Goal: Task Accomplishment & Management: Complete application form

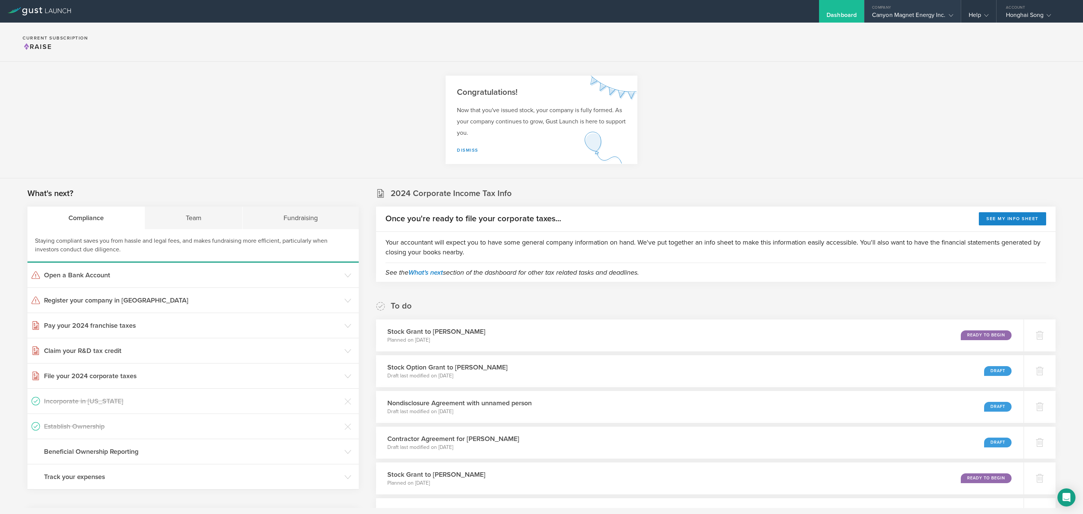
click at [913, 16] on div "Canyon Magnet Energy Inc." at bounding box center [912, 16] width 81 height 11
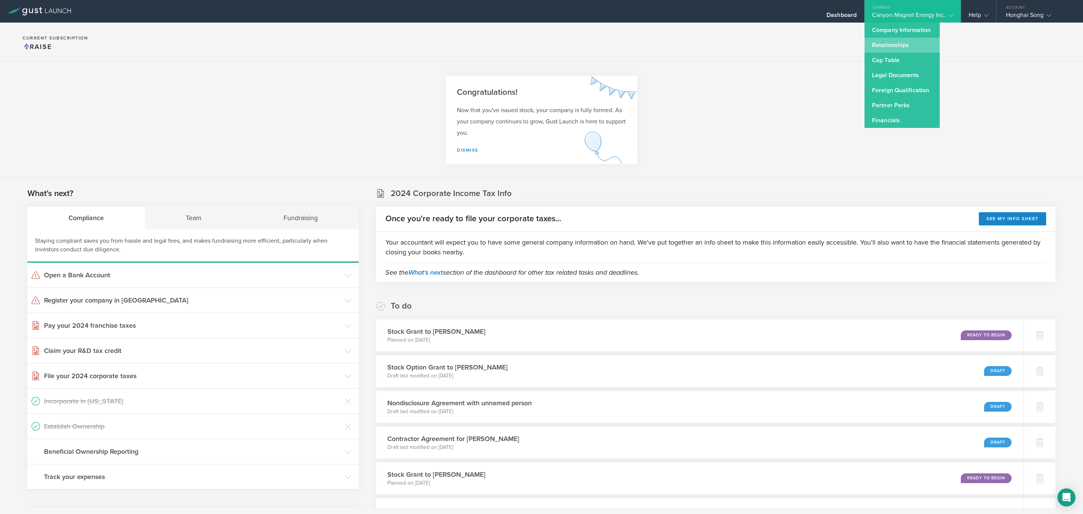
click at [900, 46] on link "Relationships" at bounding box center [902, 45] width 75 height 15
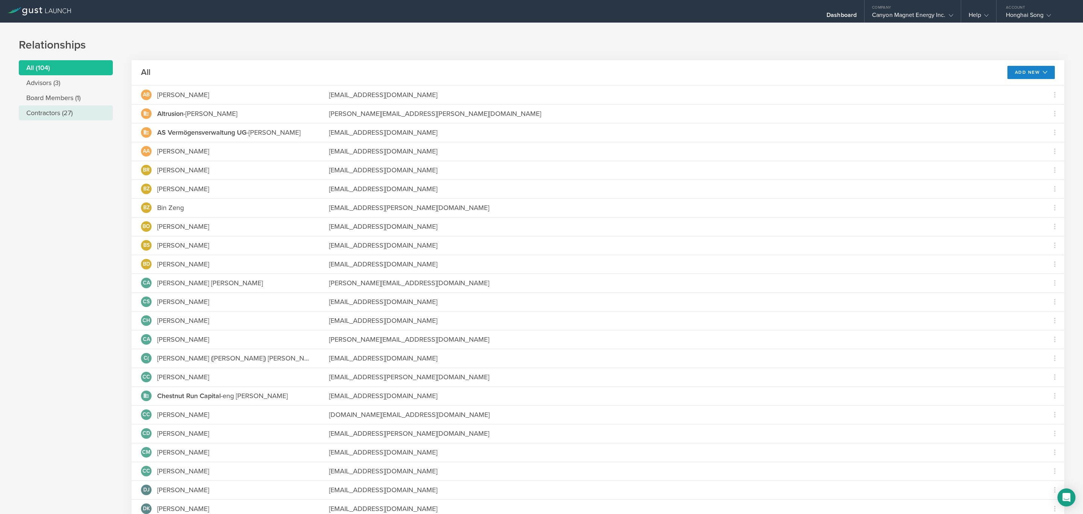
click at [69, 114] on li "Contractors (27)" at bounding box center [66, 112] width 94 height 15
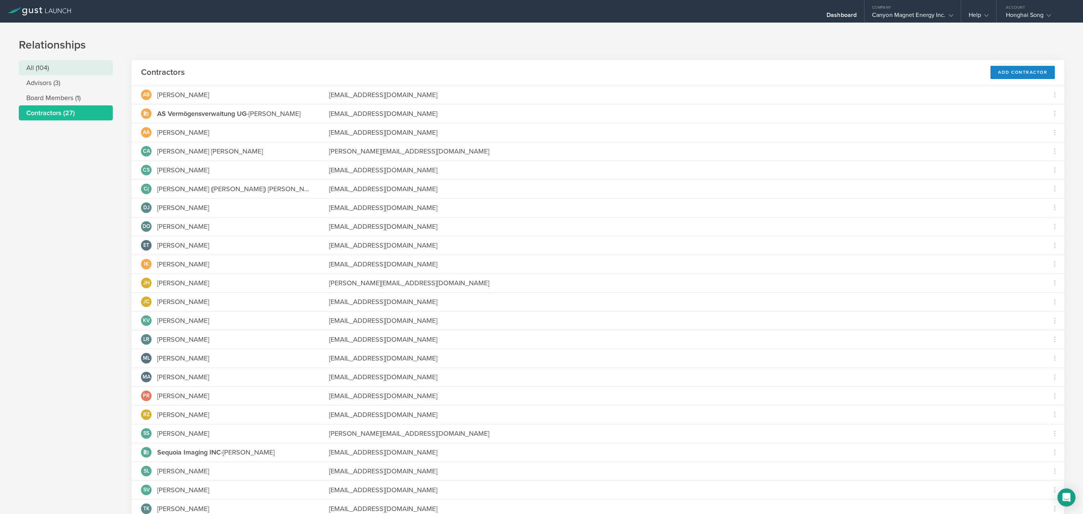
click at [62, 67] on li "All (104)" at bounding box center [66, 67] width 94 height 15
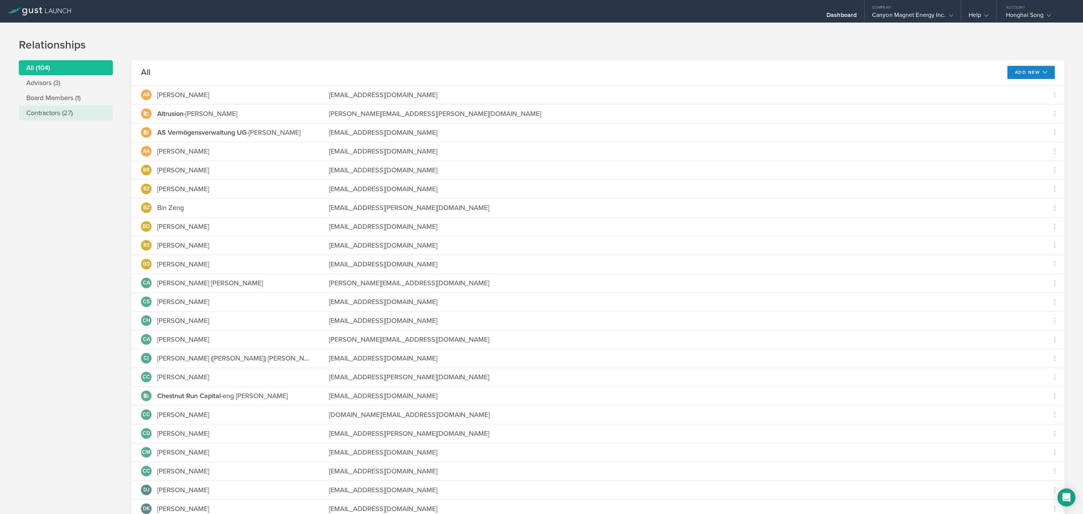
click at [60, 113] on li "Contractors (27)" at bounding box center [66, 112] width 94 height 15
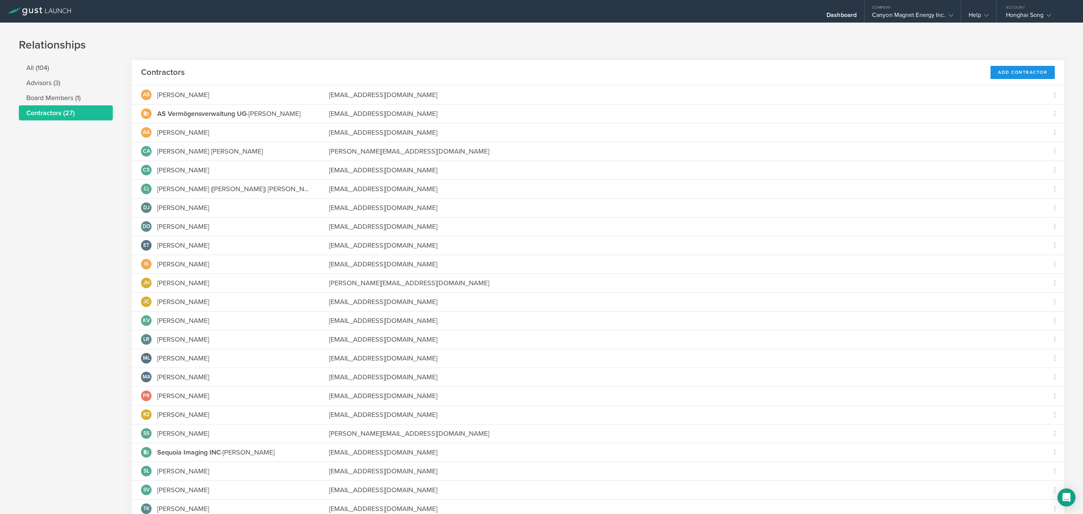
click at [996, 71] on div "Add Contractor" at bounding box center [1023, 72] width 64 height 13
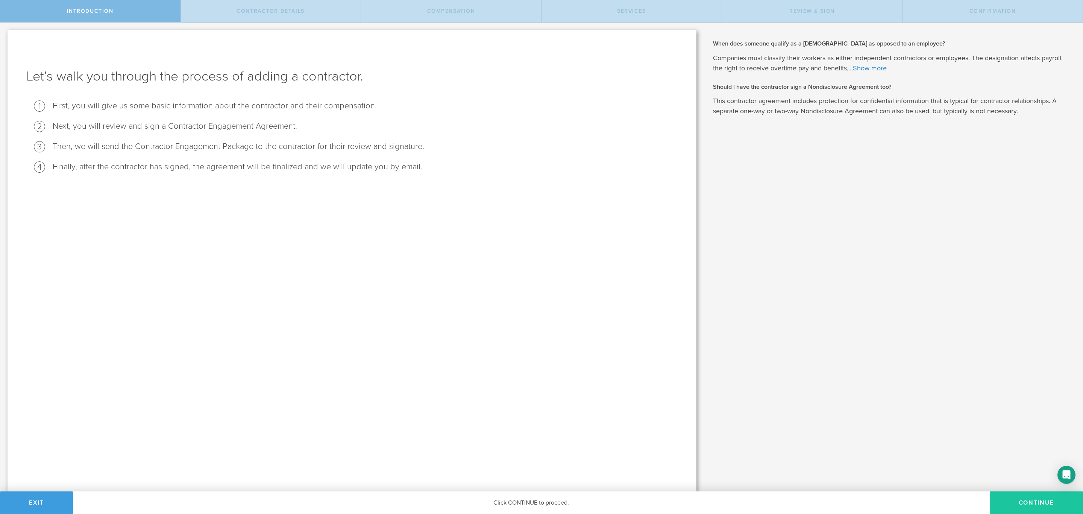
click at [1035, 500] on button "Continue" at bounding box center [1036, 502] width 93 height 23
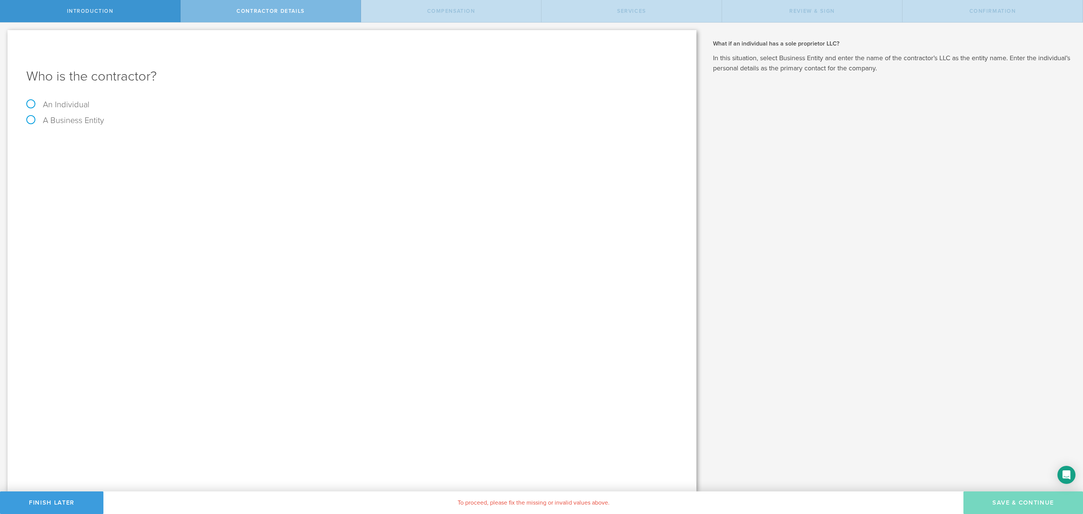
click at [93, 106] on div "An Individual" at bounding box center [351, 108] width 651 height 16
click at [60, 100] on label "An Individual" at bounding box center [57, 105] width 63 height 10
click at [5, 35] on input "An Individual" at bounding box center [2, 29] width 5 height 12
radio input "true"
click at [90, 138] on input "text" at bounding box center [380, 141] width 595 height 11
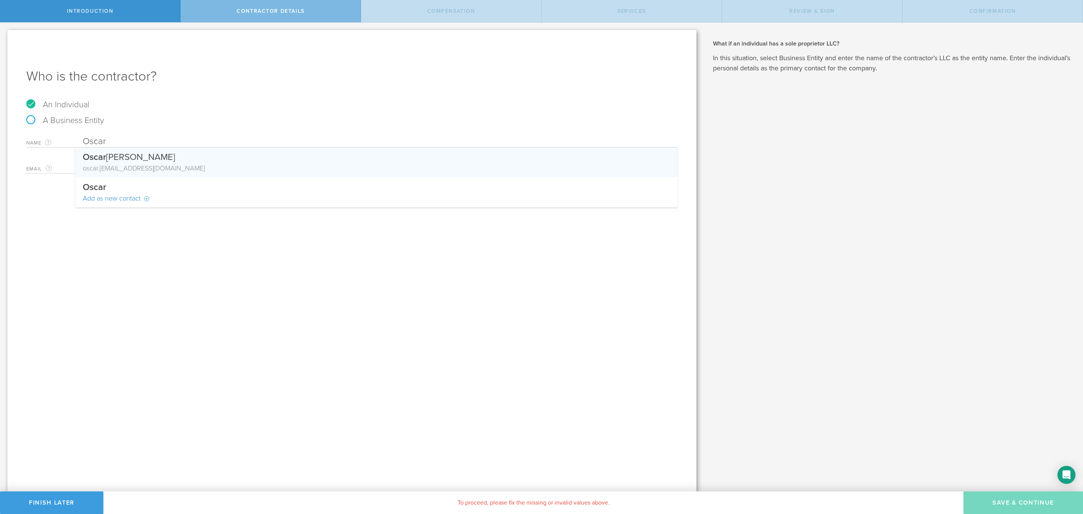
click at [146, 166] on div "oscar .[EMAIL_ADDRESS][DOMAIN_NAME]" at bounding box center [377, 168] width 588 height 10
type input "[PERSON_NAME]"
type input "[EMAIL_ADDRESS][DOMAIN_NAME]"
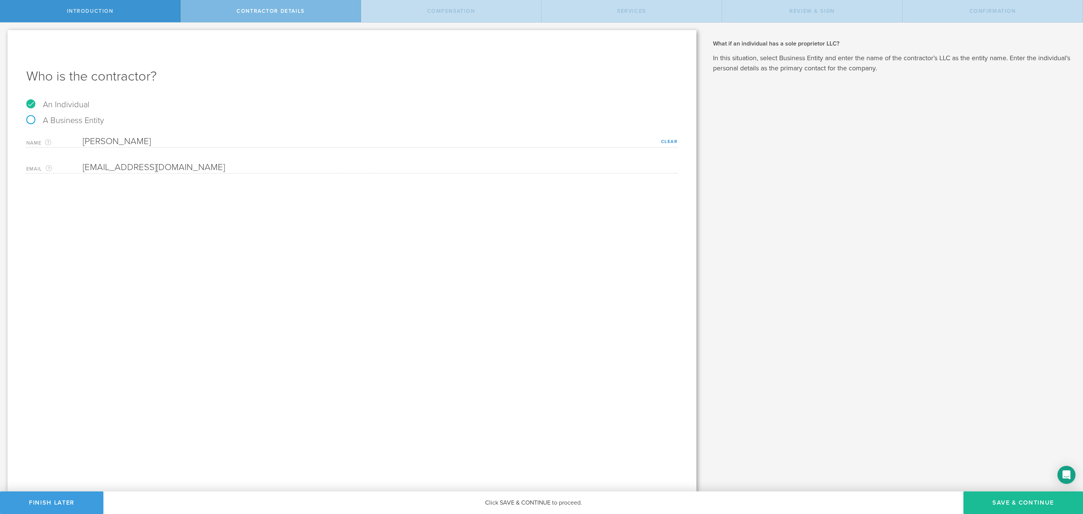
click at [192, 196] on div "Who is the contractor? An Individual A Business Entity Name The first and last …" at bounding box center [352, 260] width 689 height 461
click at [1012, 500] on button "Save & Continue" at bounding box center [1024, 502] width 120 height 23
select select "none"
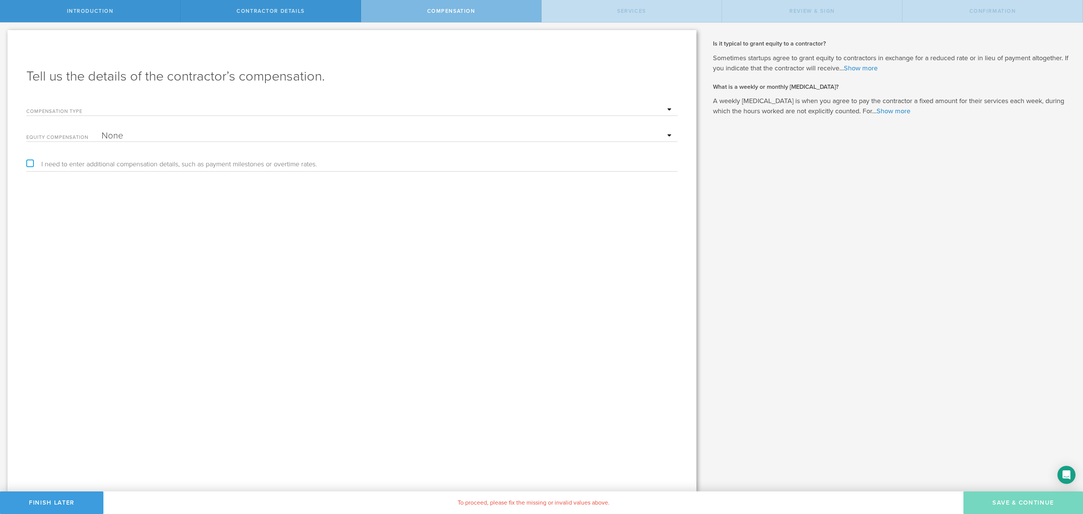
click at [218, 106] on select "Hourly Daily Weekly [MEDICAL_DATA] Monthly [MEDICAL_DATA] Project Flat Rate No …" at bounding box center [388, 109] width 572 height 11
select select "hourlyFlatRate"
click at [102, 104] on select "Hourly Daily Weekly [MEDICAL_DATA] Monthly [MEDICAL_DATA] Project Flat Rate No …" at bounding box center [388, 109] width 572 height 11
click at [194, 134] on input "text" at bounding box center [388, 135] width 572 height 11
type input "18"
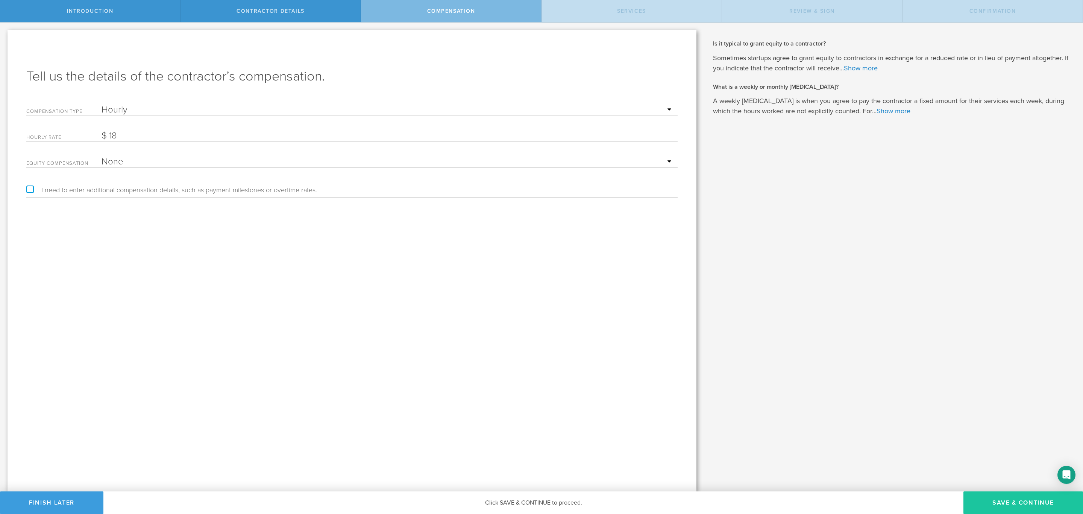
click at [1006, 496] on button "Save & Continue" at bounding box center [1024, 502] width 120 height 23
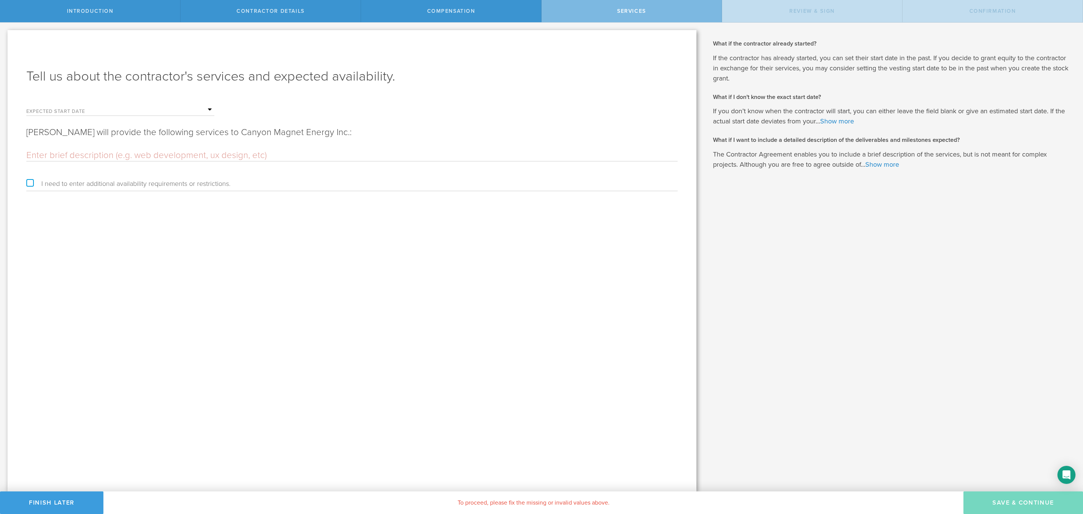
click at [194, 111] on input "text" at bounding box center [158, 109] width 113 height 11
click at [124, 182] on span "19" at bounding box center [122, 182] width 14 height 13
click at [200, 150] on input "text" at bounding box center [351, 155] width 651 height 11
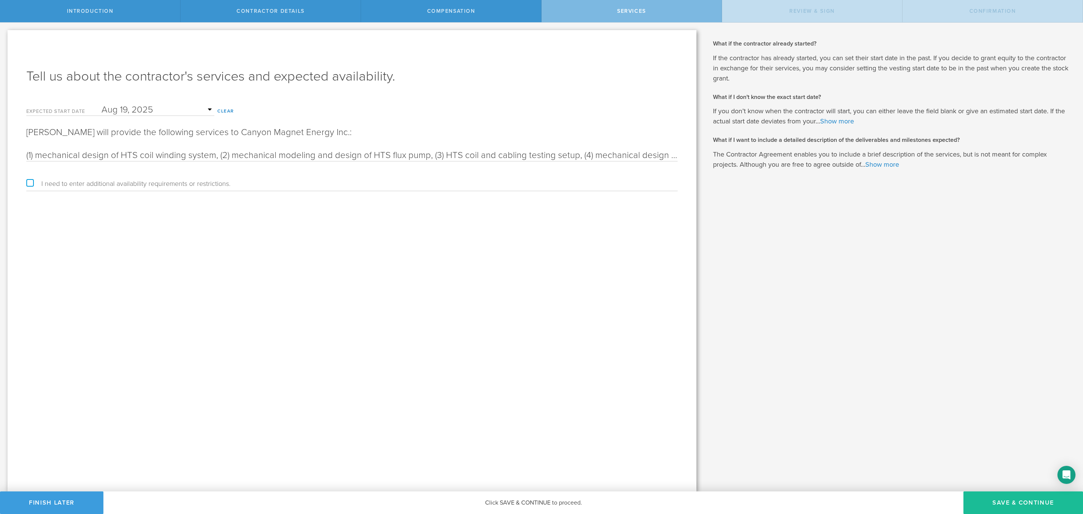
click at [337, 155] on input "(1) mechanical design of HTS coil winding system, (2) mechanical modeling and d…" at bounding box center [351, 155] width 651 height 11
drag, startPoint x: 373, startPoint y: 154, endPoint x: 428, endPoint y: 153, distance: 55.3
click at [428, 153] on input "(1) mechanical design of HTS coil winding system, (2) mechanical modeling and d…" at bounding box center [351, 155] width 651 height 11
drag, startPoint x: 138, startPoint y: 154, endPoint x: 118, endPoint y: 152, distance: 19.2
click at [118, 152] on input "(1) mechanical design of HTS coil winding system, (2) mechanical modeling and d…" at bounding box center [351, 155] width 651 height 11
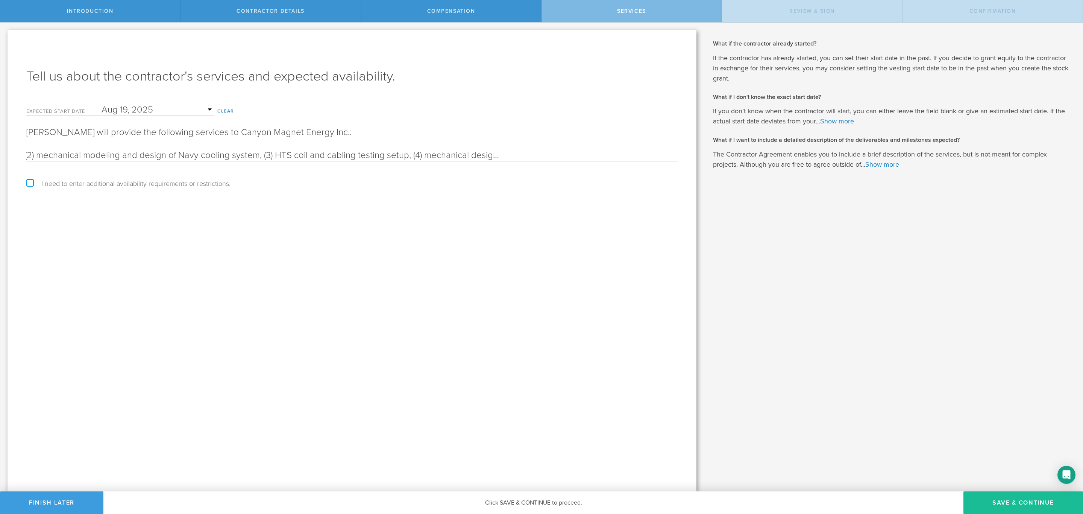
scroll to position [0, 317]
drag, startPoint x: 565, startPoint y: 159, endPoint x: 482, endPoint y: 162, distance: 83.2
click at [482, 162] on form "Expected start date [DATE] Mon Tue Wed Thu Fri Sat Sun 1 2 3 4 5 6 7 8 9 10 11 …" at bounding box center [351, 145] width 651 height 91
click at [477, 158] on input "(1) mechanical design of coil winding system, (2) mechanical modeling and desig…" at bounding box center [351, 155] width 651 height 11
drag, startPoint x: 381, startPoint y: 152, endPoint x: 366, endPoint y: 152, distance: 15.0
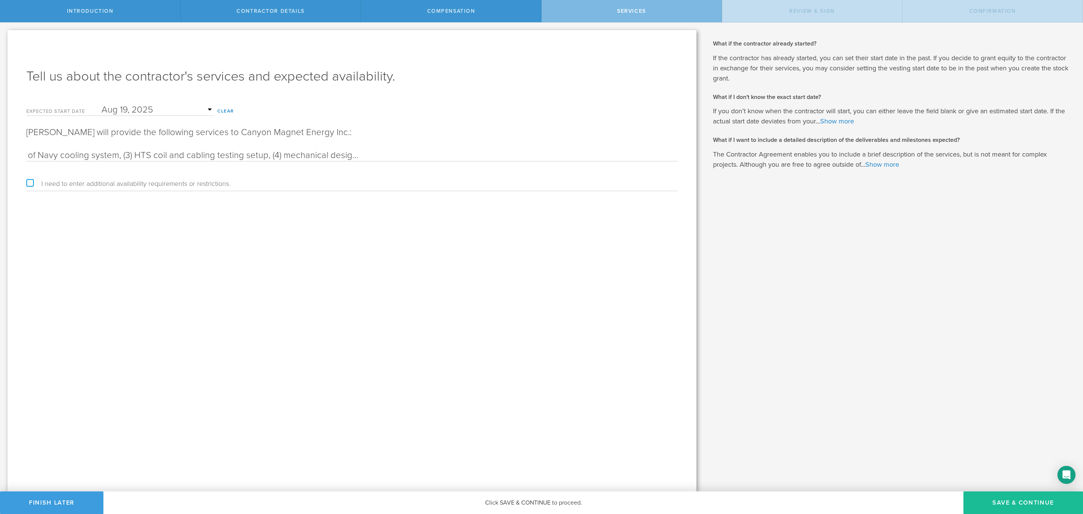
click at [366, 152] on input "(1) mechanical design of coil winding system, (2) mechanical modeling and desig…" at bounding box center [351, 155] width 651 height 11
drag, startPoint x: 597, startPoint y: 154, endPoint x: 700, endPoint y: 153, distance: 102.7
click at [700, 153] on div "Let’s walk you through the process of adding a contractor. First, you will give…" at bounding box center [352, 257] width 704 height 469
click at [676, 155] on input "(1) mechanical design of coil winding system, (2) mechanical modeling and desig…" at bounding box center [351, 155] width 651 height 11
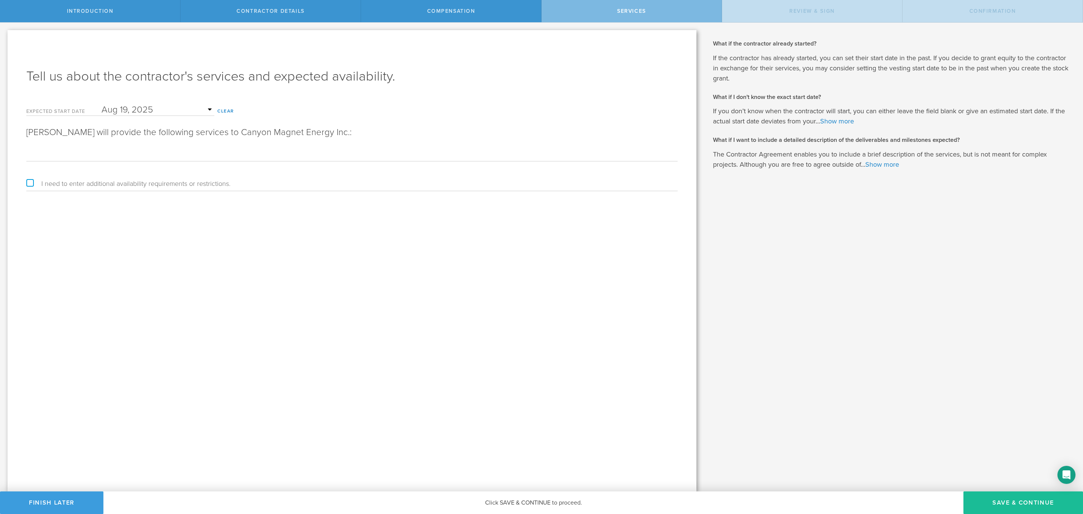
scroll to position [0, 925]
type input "(1) mechanical design of coil winding system, (2) mechanical modeling and desig…"
click at [993, 499] on button "Save & Continue" at bounding box center [1024, 502] width 120 height 23
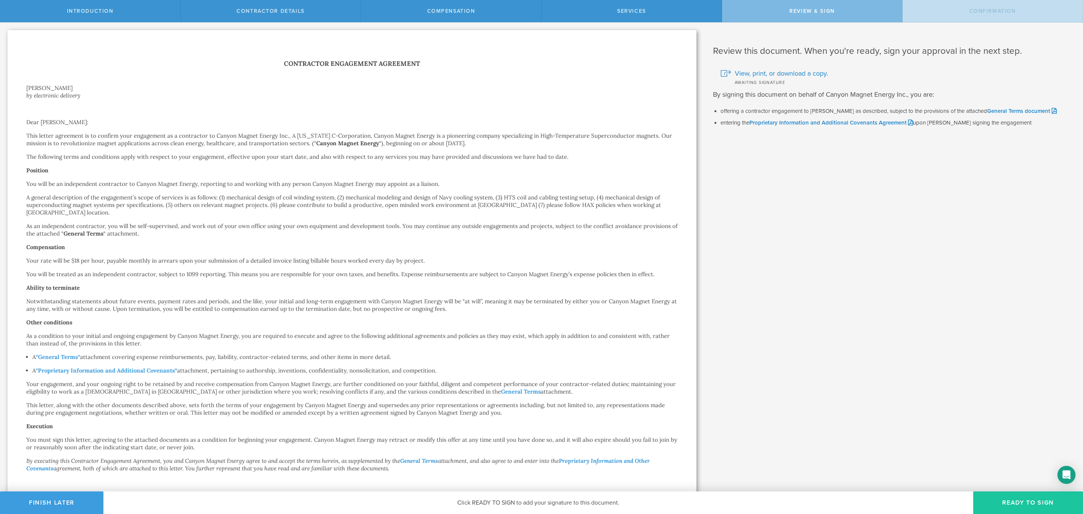
click at [1019, 498] on button "Ready to Sign" at bounding box center [1028, 502] width 110 height 23
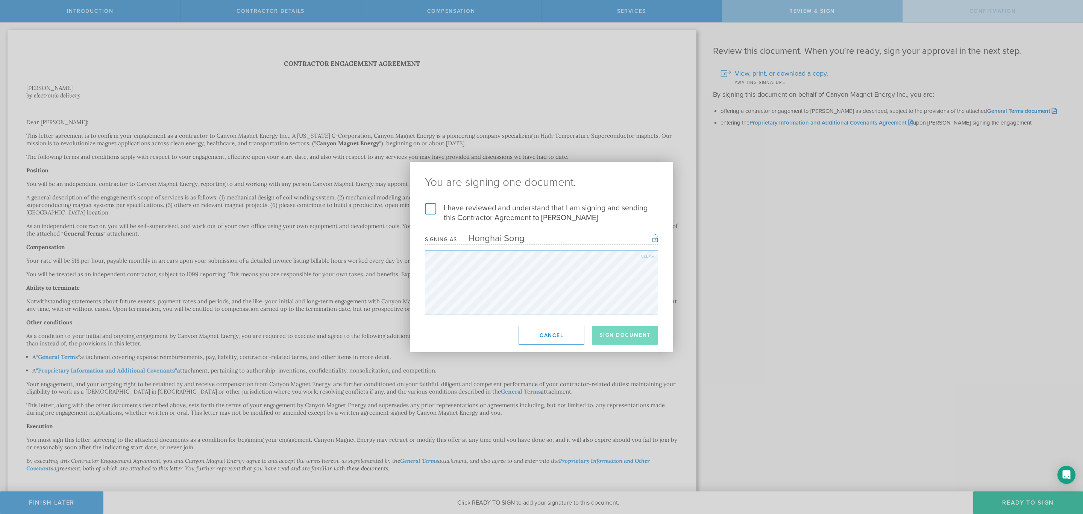
click at [505, 213] on label "I have reviewed and understand that I am signing and sending this Contractor Ag…" at bounding box center [541, 213] width 233 height 20
click at [0, 0] on input "I have reviewed and understand that I am signing and sending this Contractor Ag…" at bounding box center [0, 0] width 0 height 0
click at [613, 327] on button "Sign Document" at bounding box center [625, 335] width 66 height 19
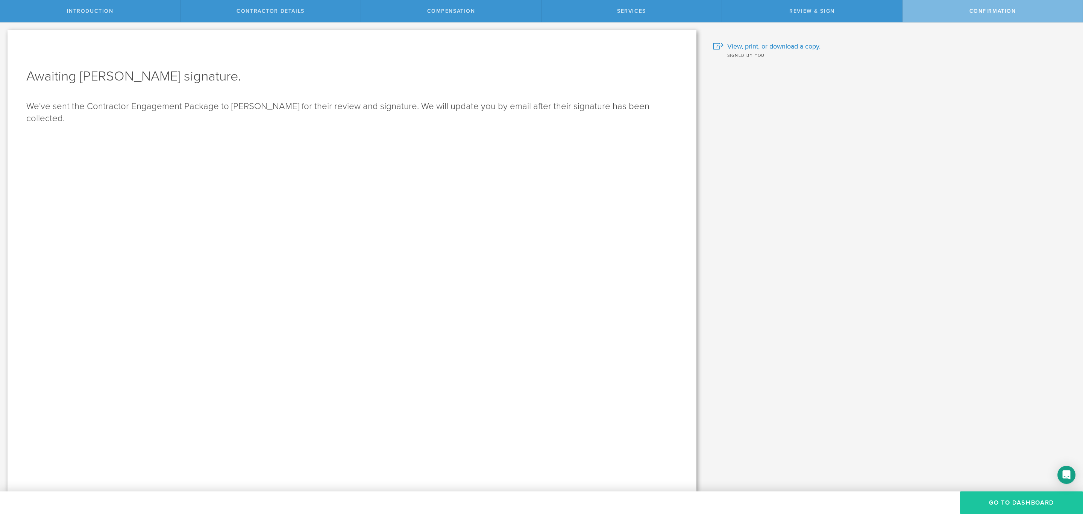
click at [999, 498] on button "Go To Dashboard" at bounding box center [1021, 502] width 123 height 23
